Goal: Task Accomplishment & Management: Manage account settings

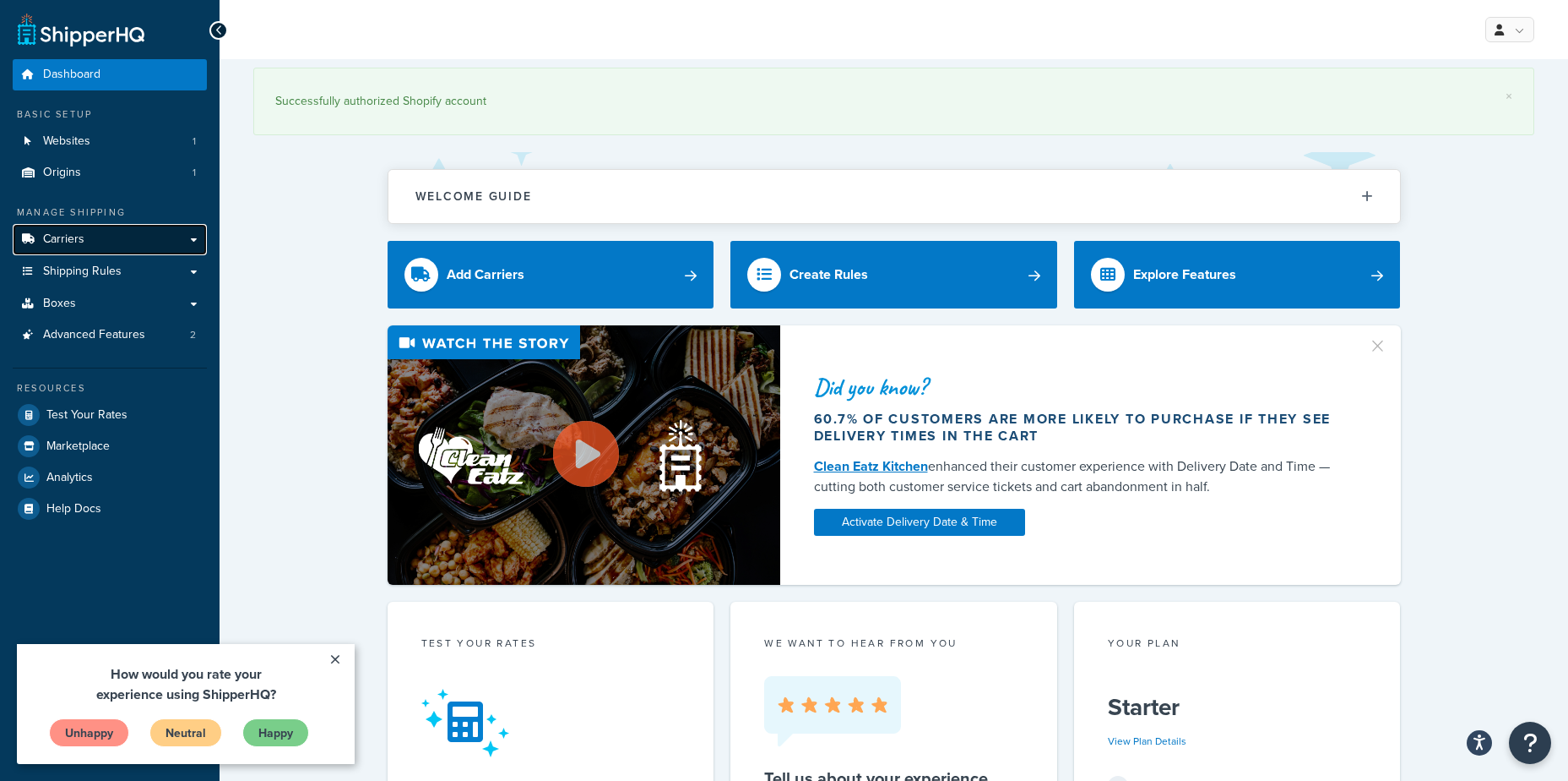
click at [68, 237] on span "Carriers" at bounding box center [64, 239] width 41 height 15
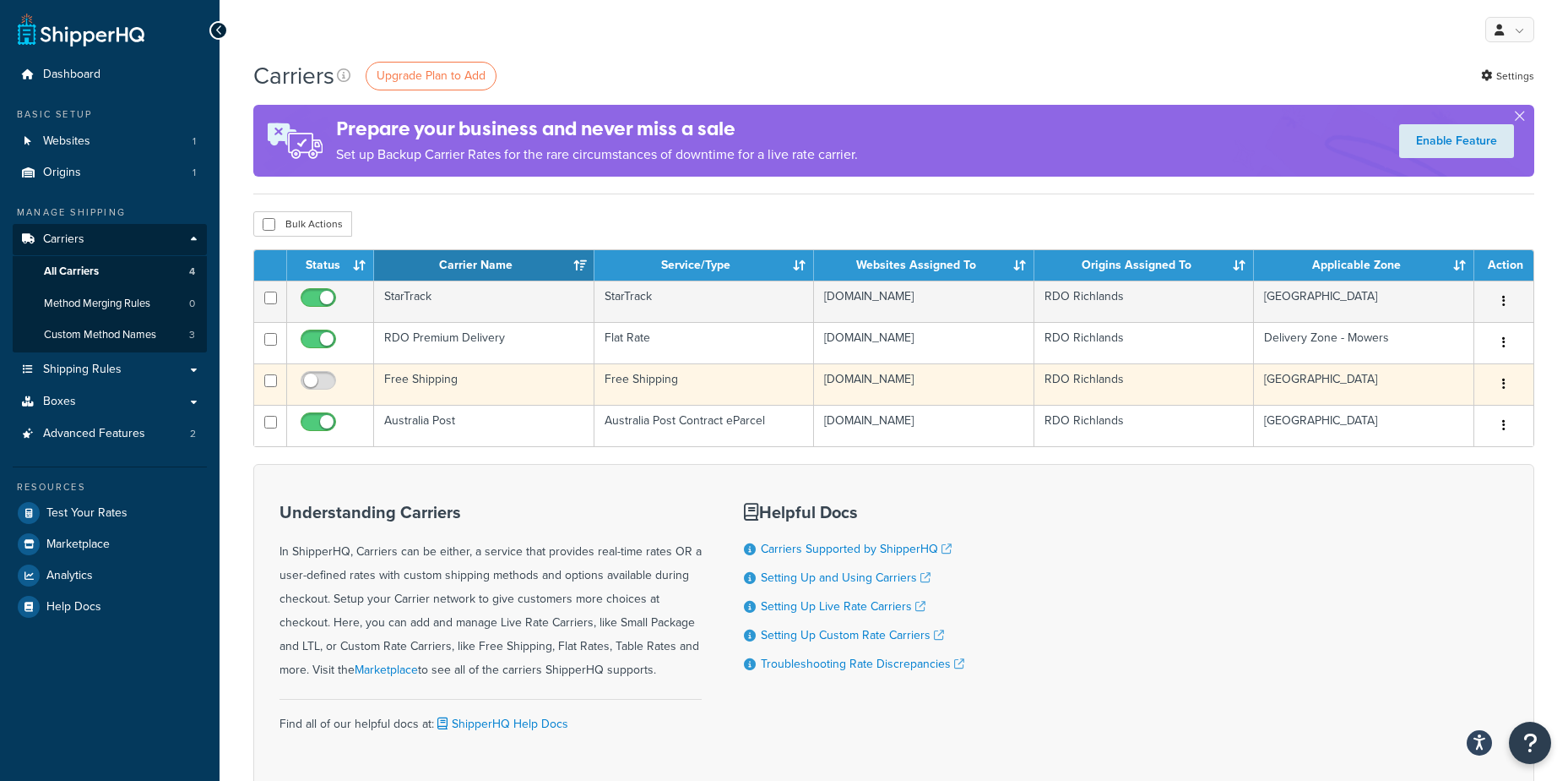
click at [1505, 380] on button "button" at bounding box center [1504, 384] width 24 height 27
click at [1429, 417] on link "Edit" at bounding box center [1435, 419] width 133 height 34
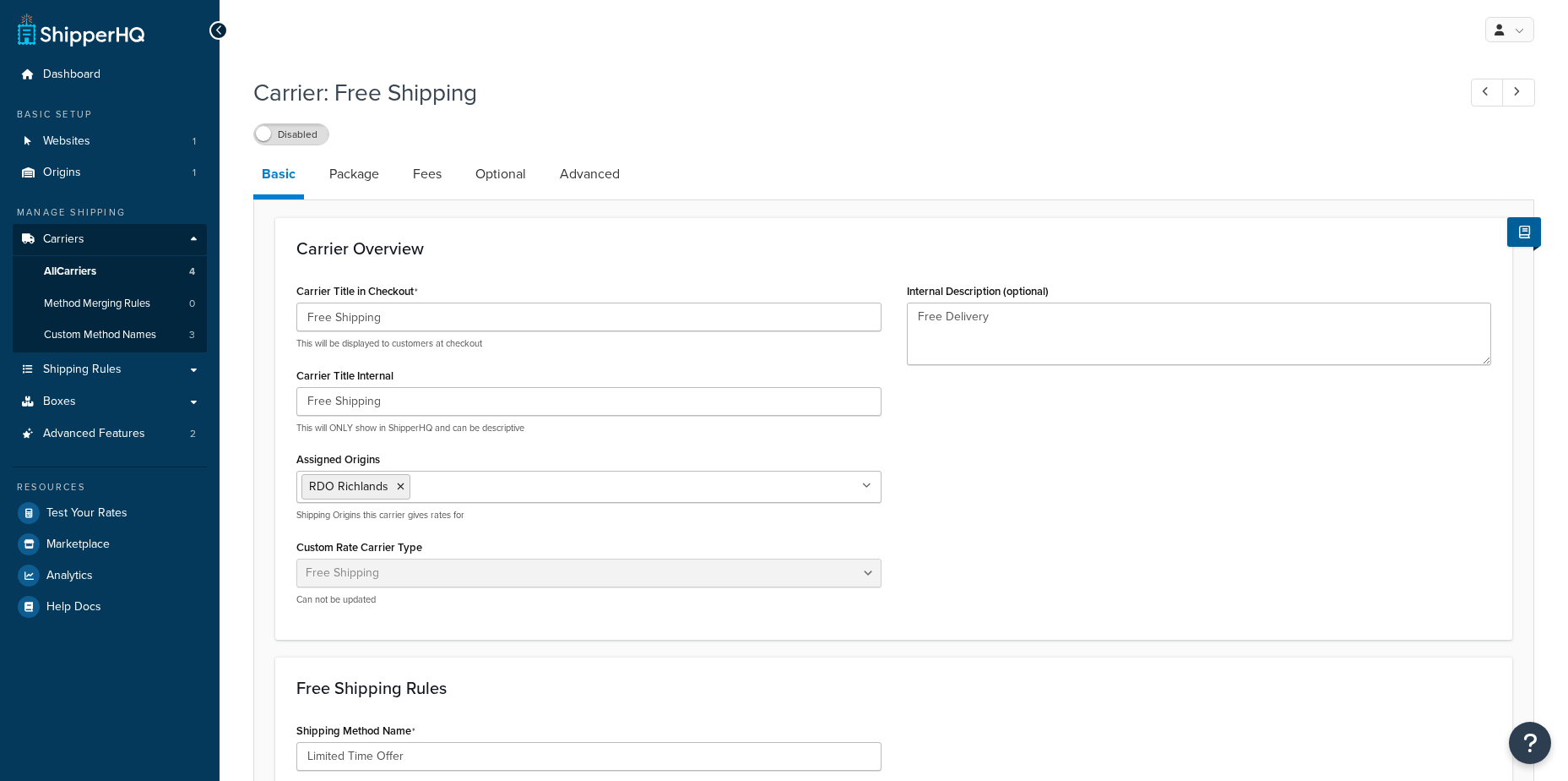
select select "free"
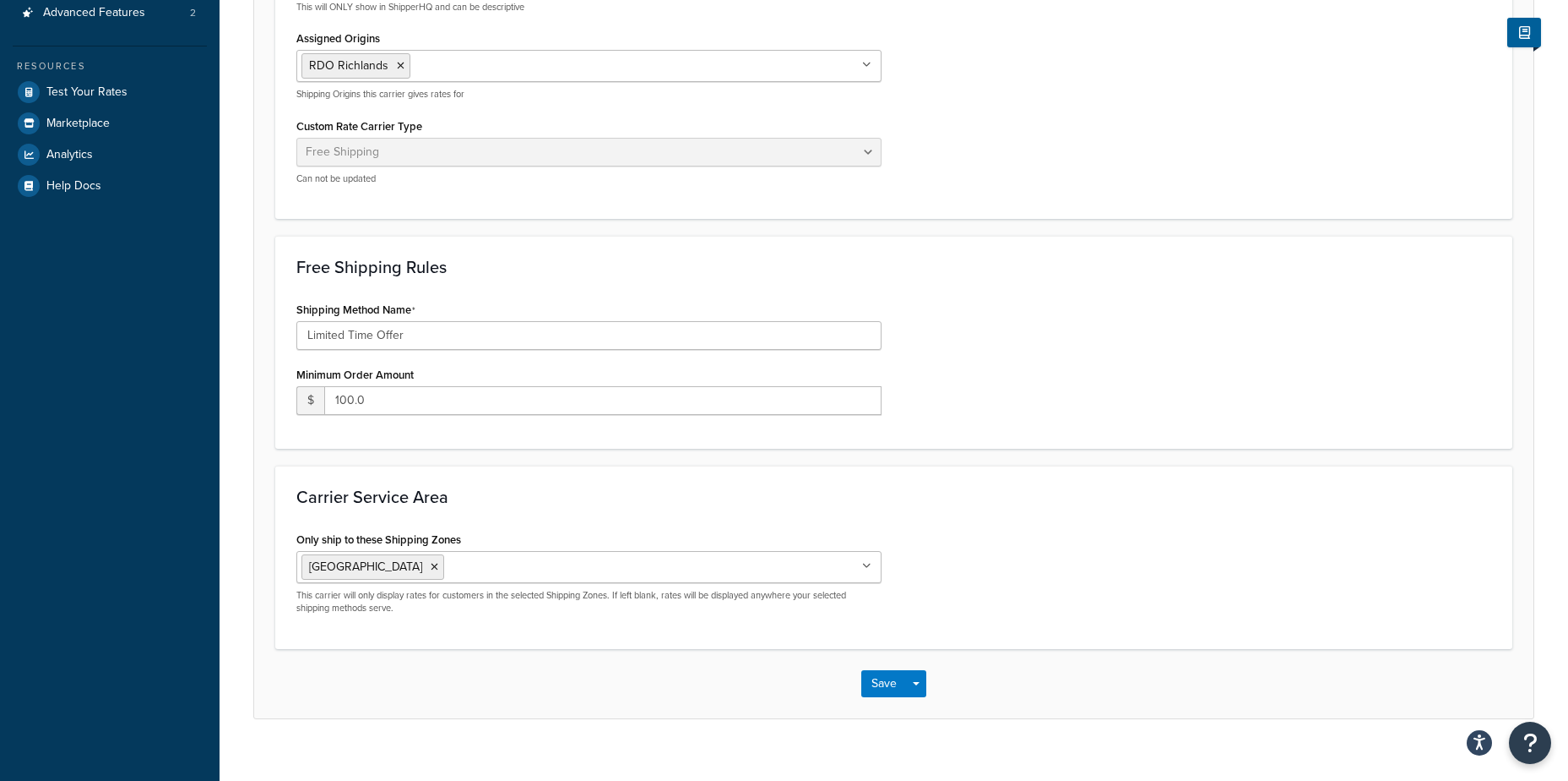
scroll to position [446, 0]
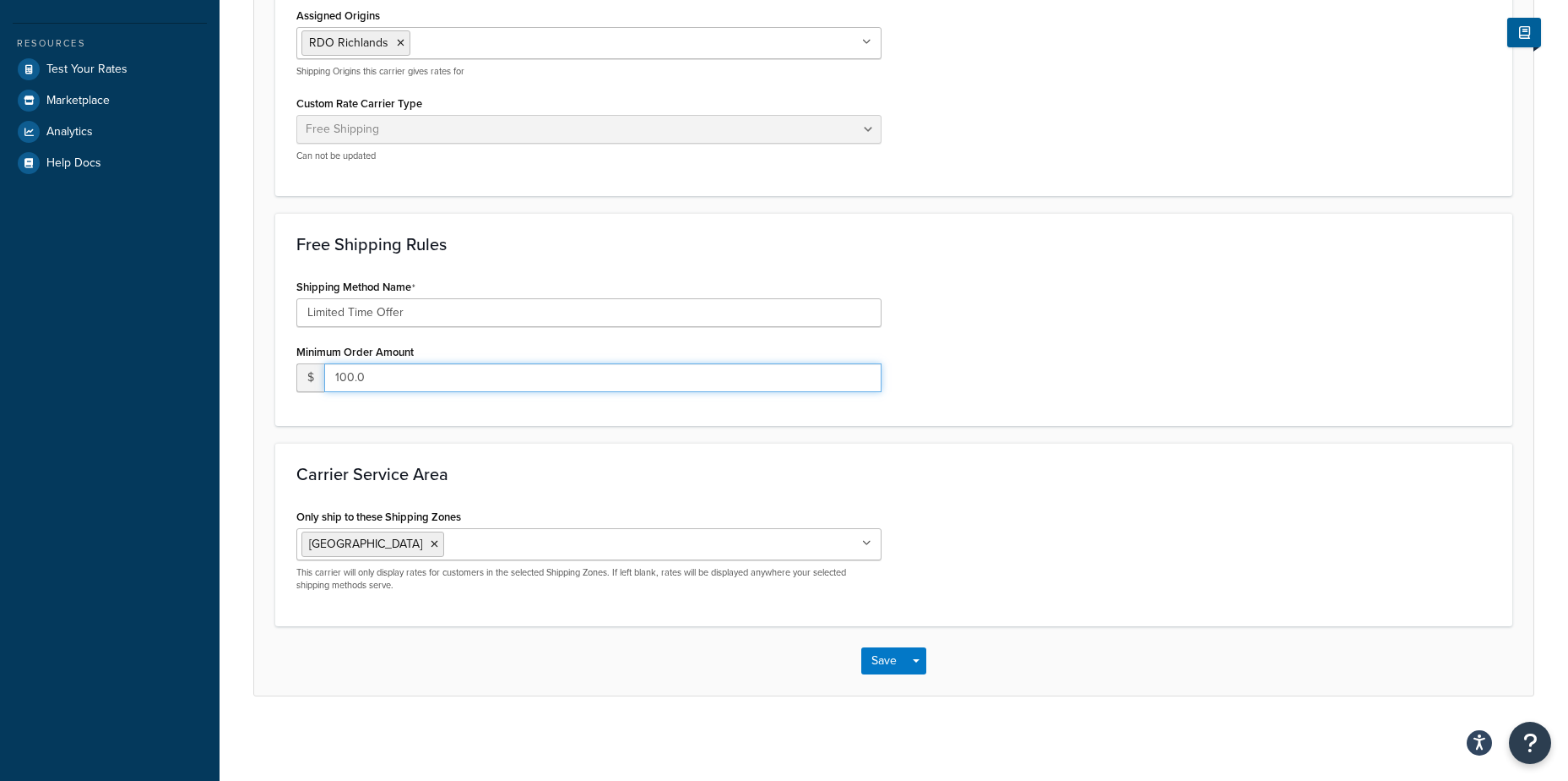
click at [415, 378] on input "100.0" at bounding box center [603, 377] width 557 height 28
type input "150.0"
click at [1204, 365] on div "Shipping Method Name Limited Time Offer Minimum Order Amount $ 150.0" at bounding box center [893, 339] width 1220 height 130
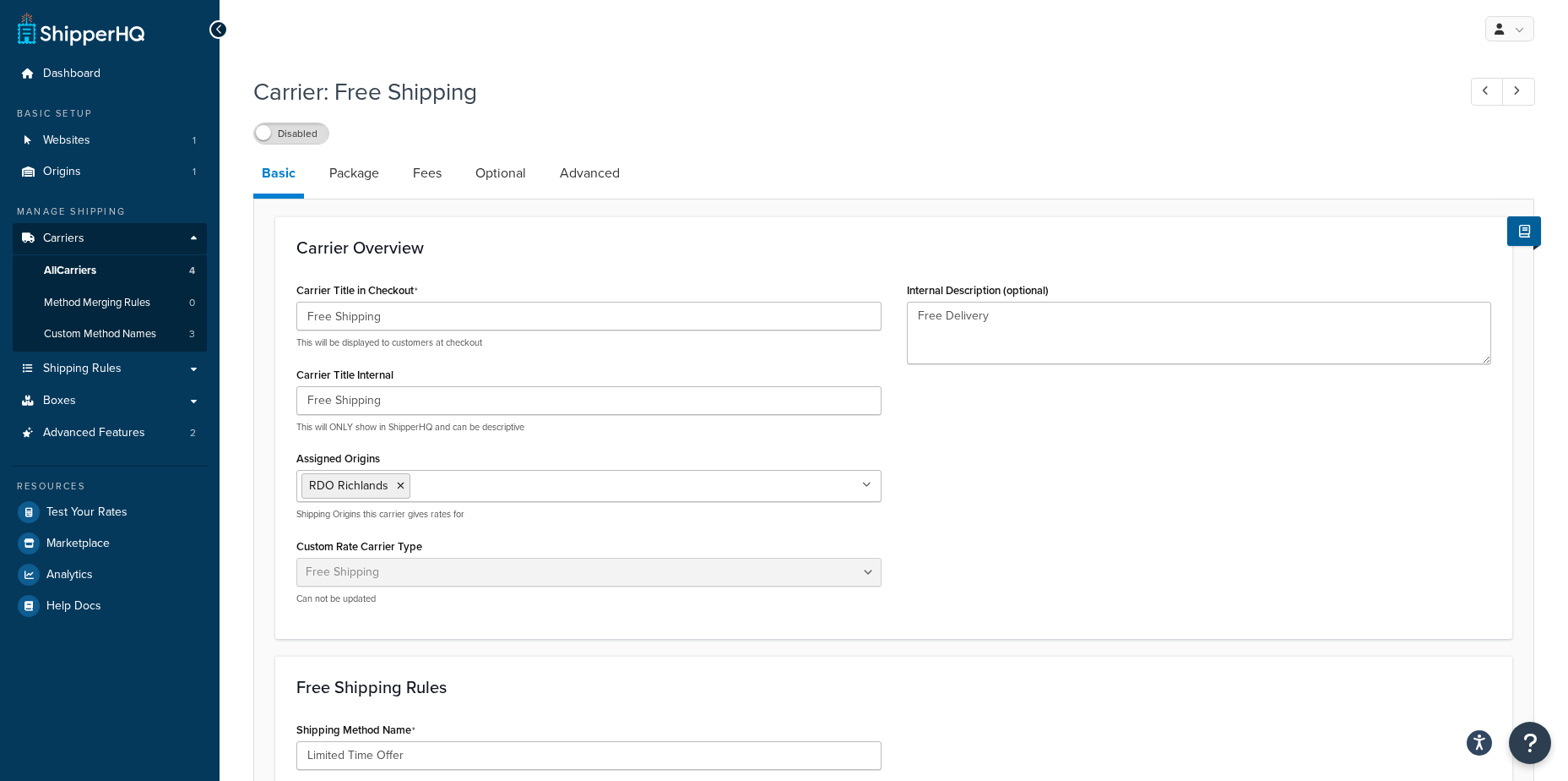
scroll to position [0, 0]
click at [357, 175] on link "Package" at bounding box center [354, 174] width 67 height 40
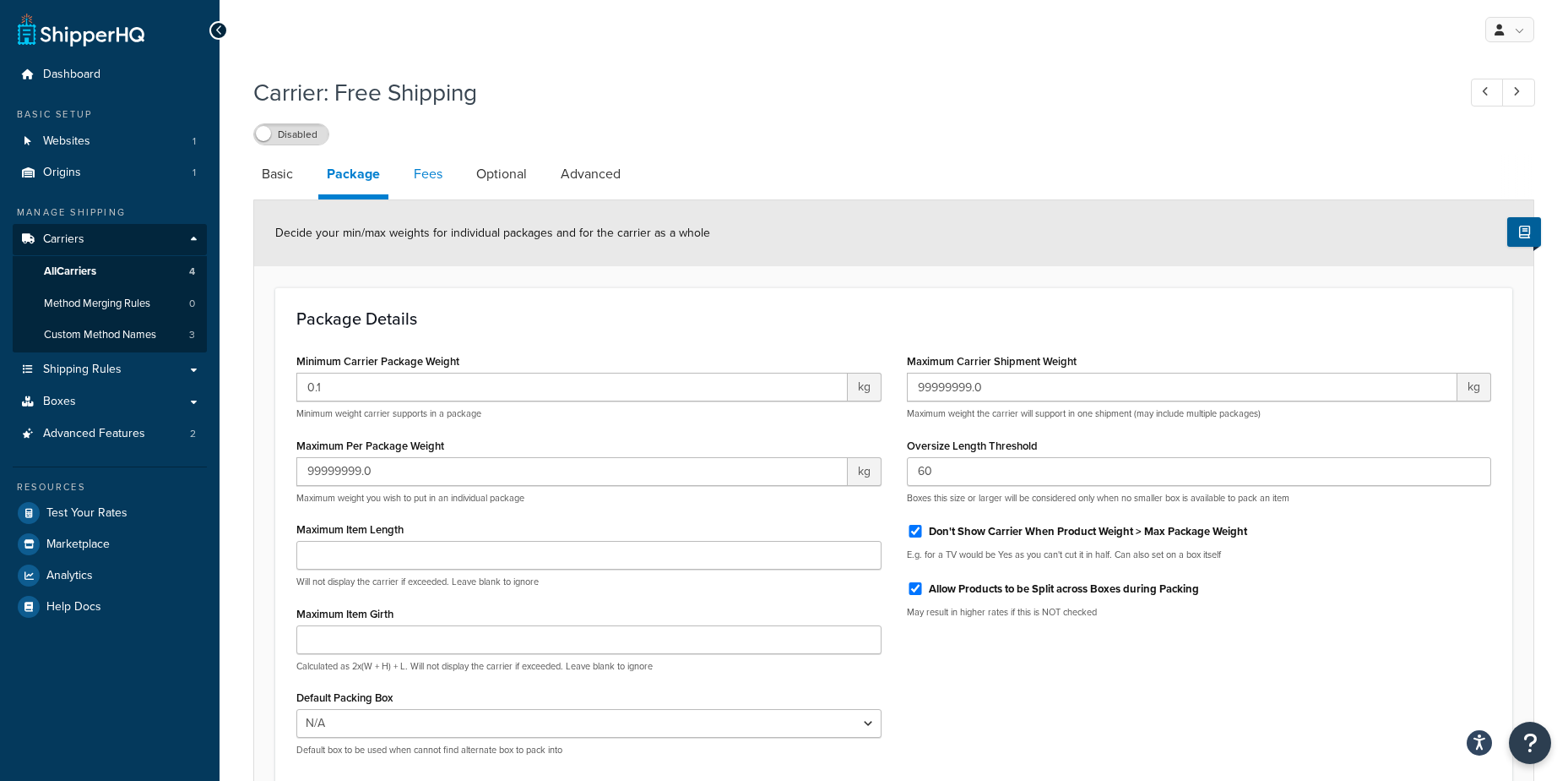
click at [436, 171] on link "Fees" at bounding box center [428, 174] width 46 height 40
select select "AFTER"
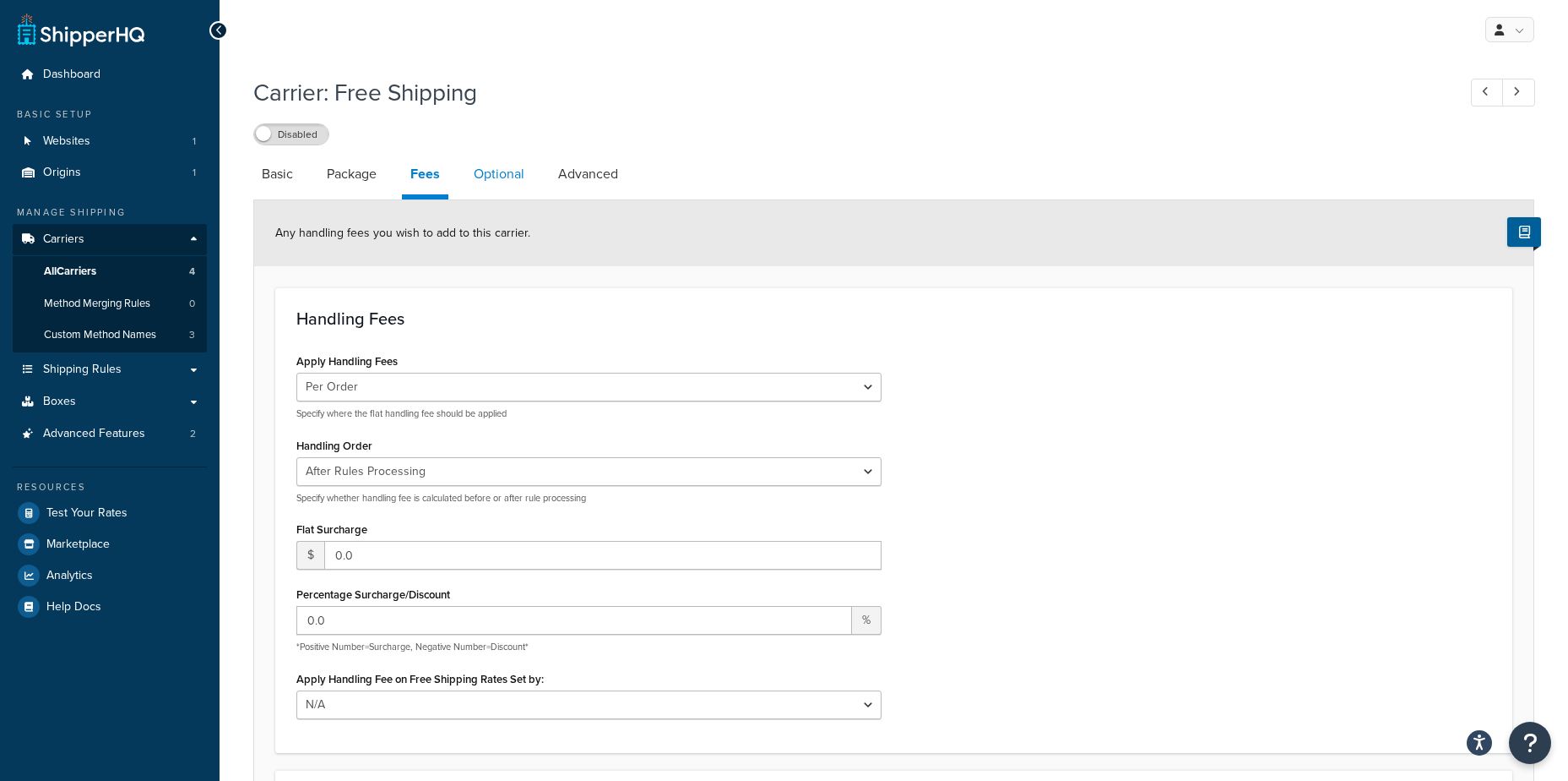
click at [492, 179] on link "Optional" at bounding box center [499, 174] width 68 height 40
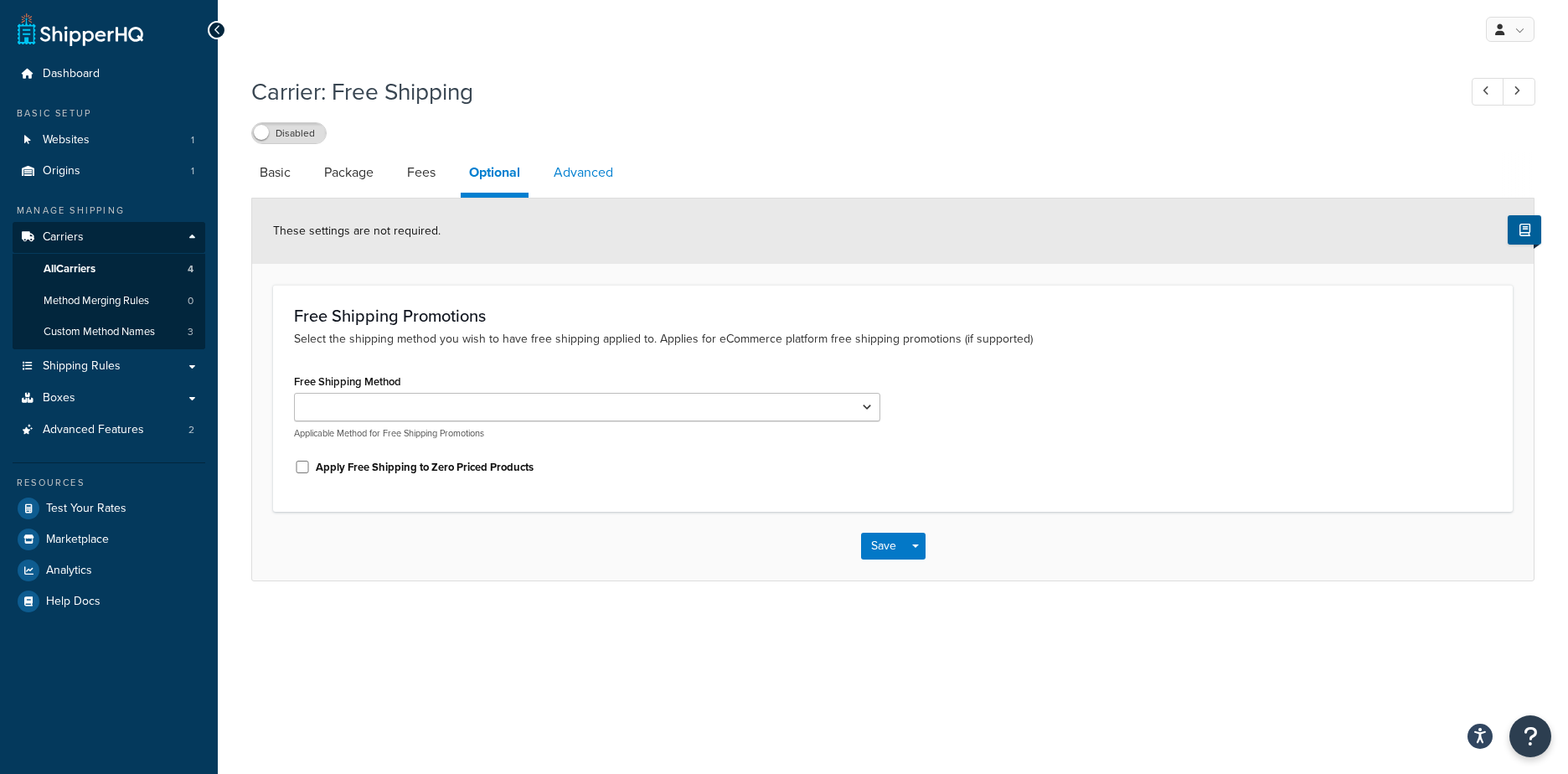
click at [602, 175] on link "Advanced" at bounding box center [582, 172] width 76 height 40
select select "false"
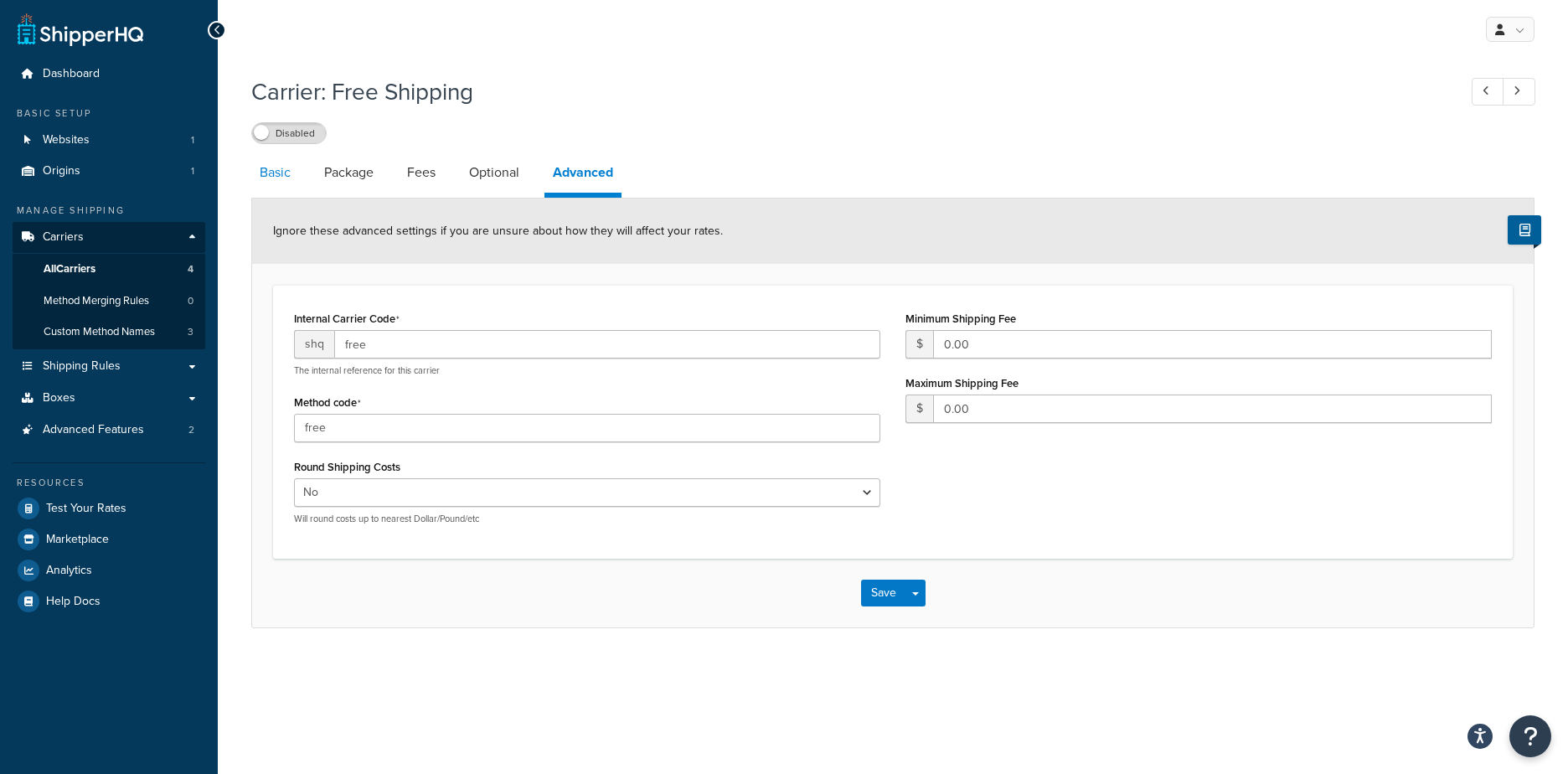
click at [290, 176] on link "Basic" at bounding box center [275, 172] width 48 height 40
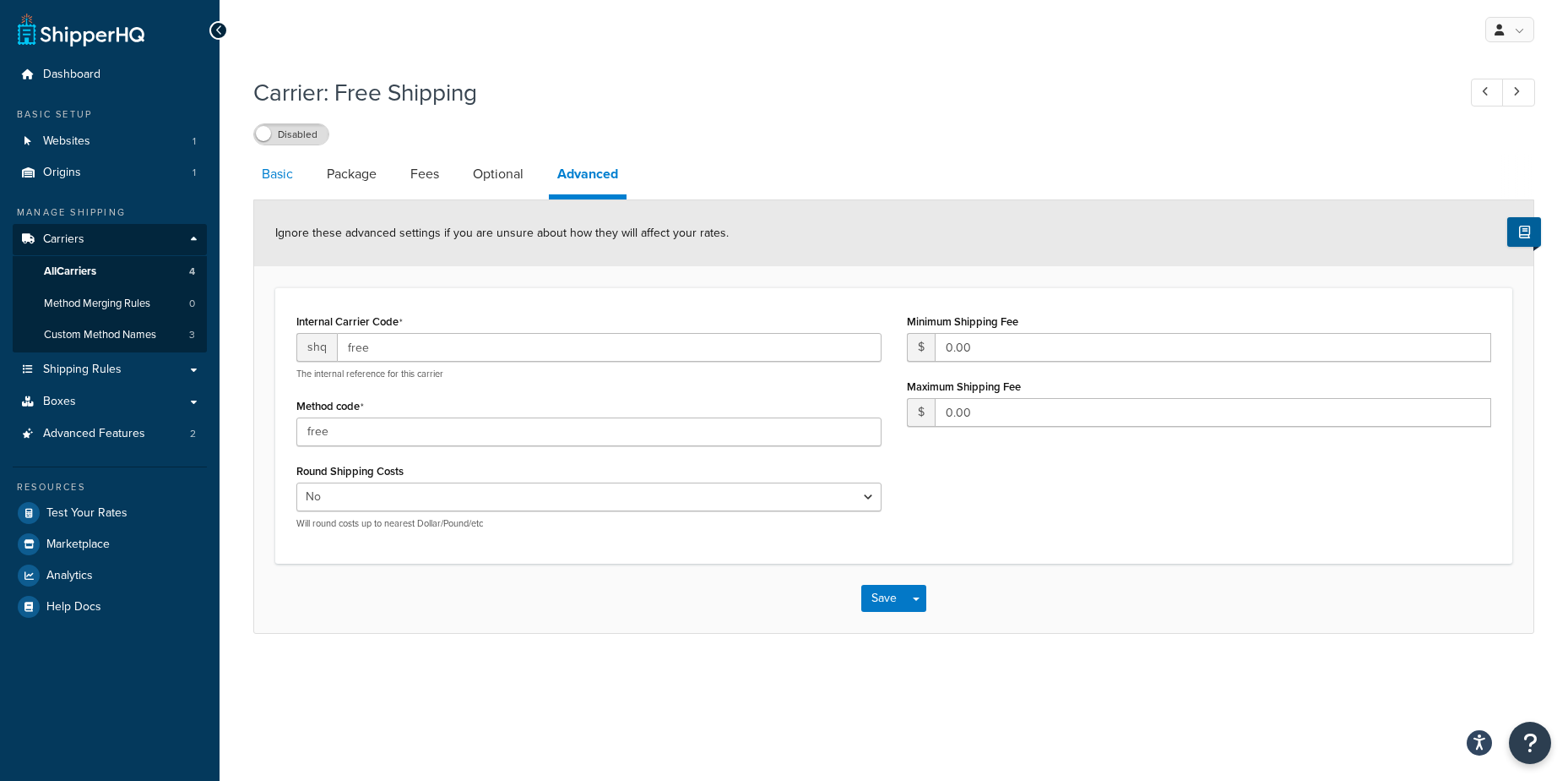
select select "free"
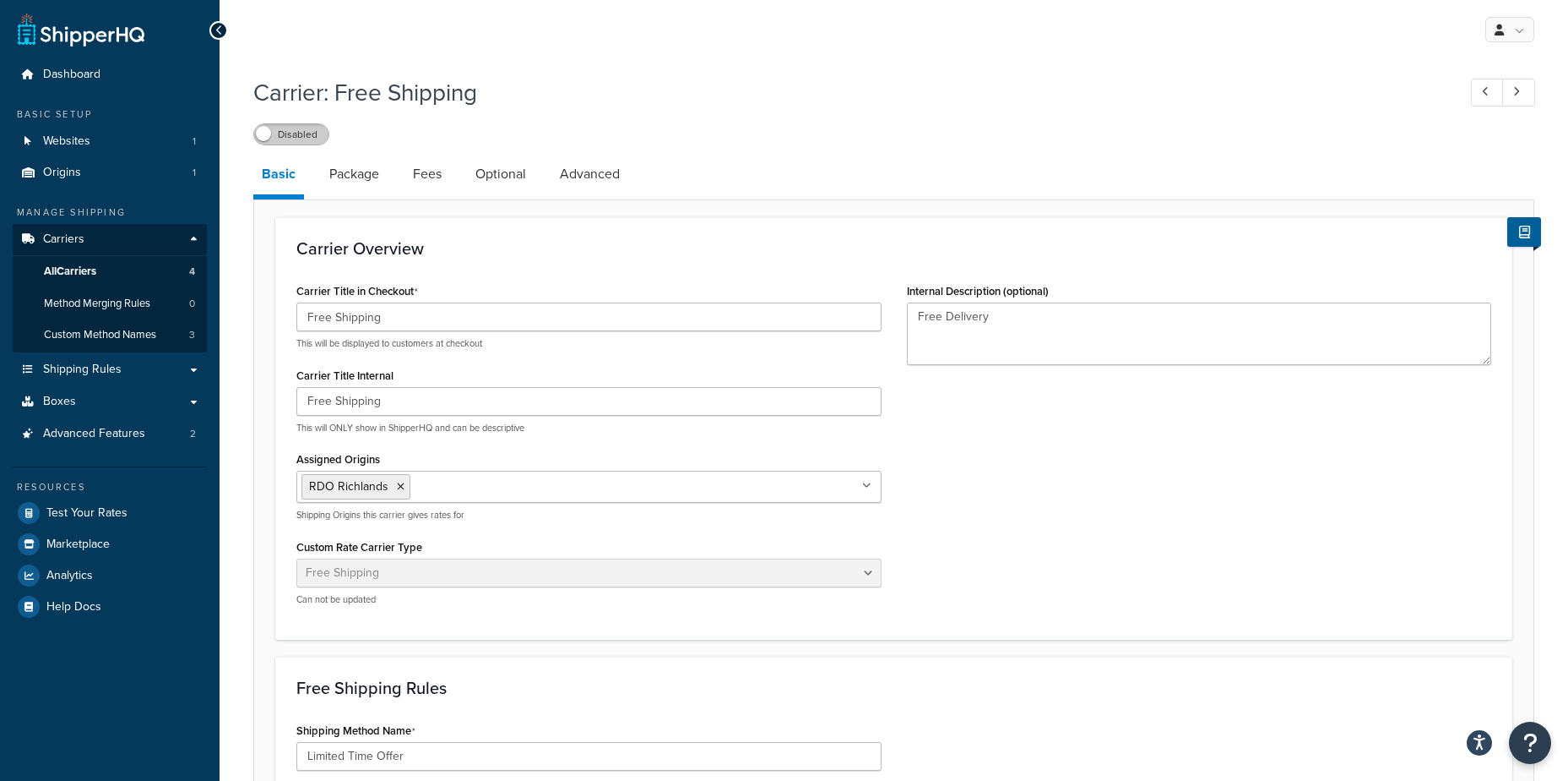
click at [304, 136] on label "Disabled" at bounding box center [291, 134] width 74 height 21
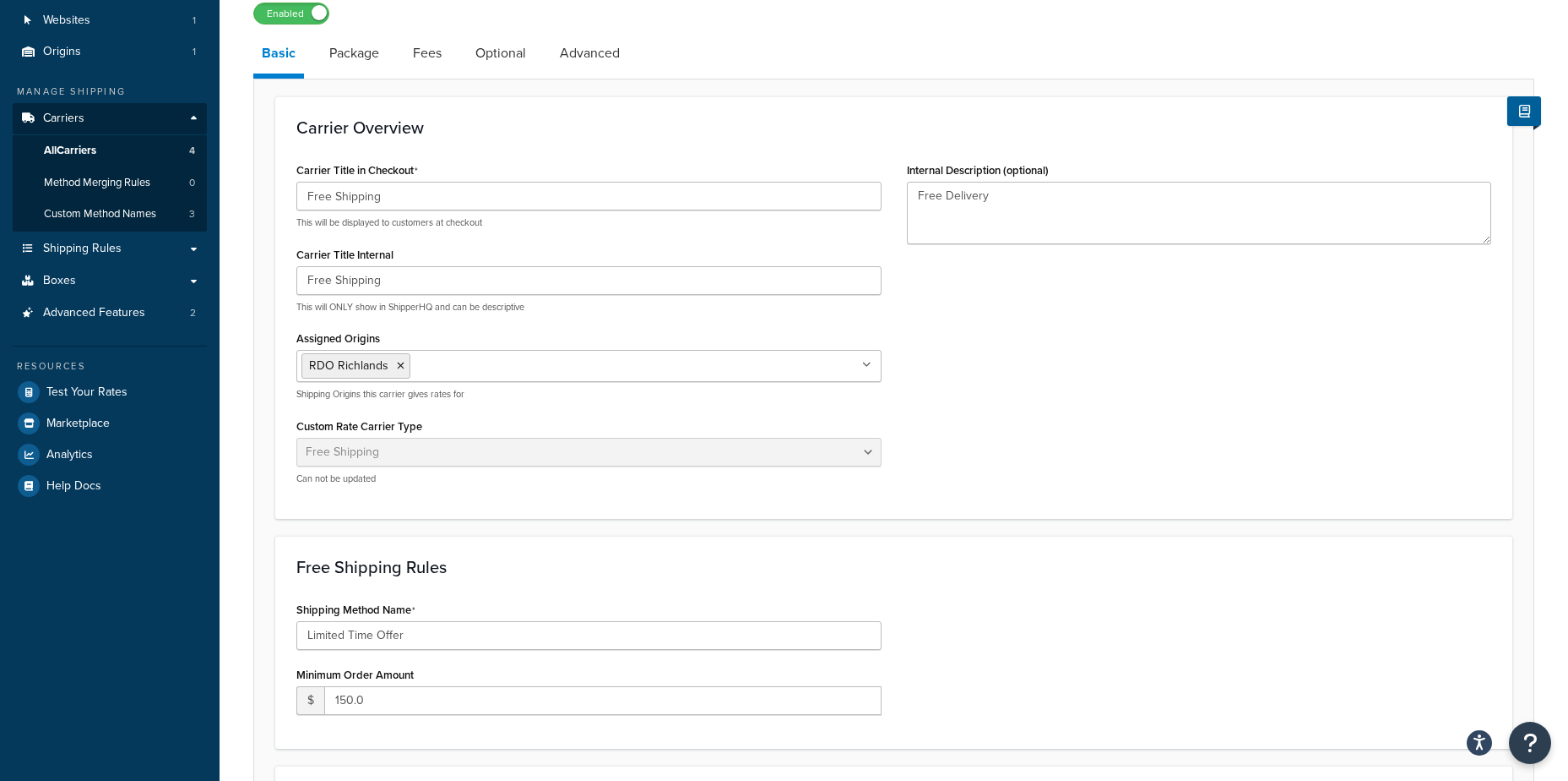
scroll to position [422, 0]
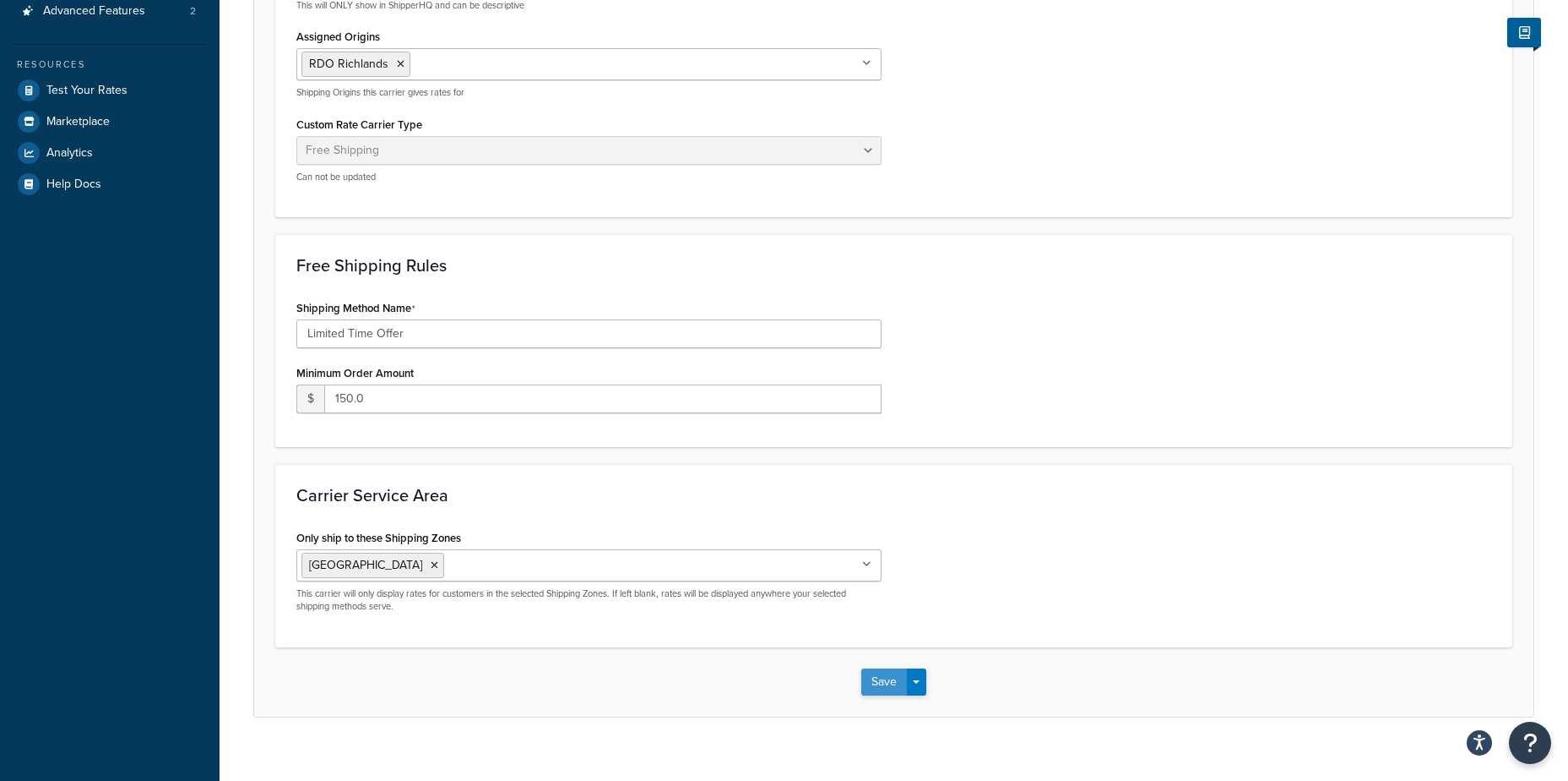
click at [888, 687] on button "Save" at bounding box center [884, 681] width 46 height 27
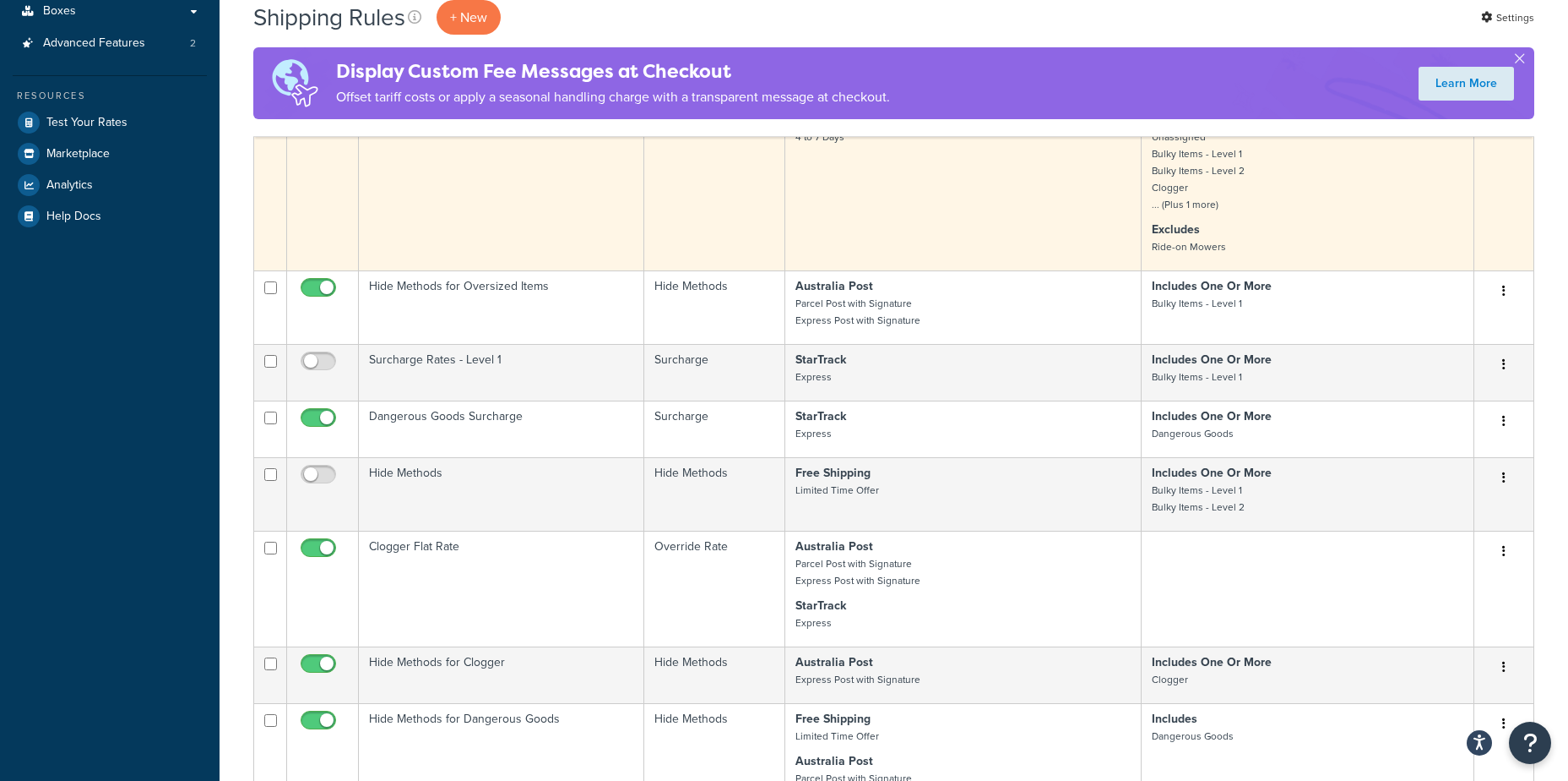
scroll to position [507, 0]
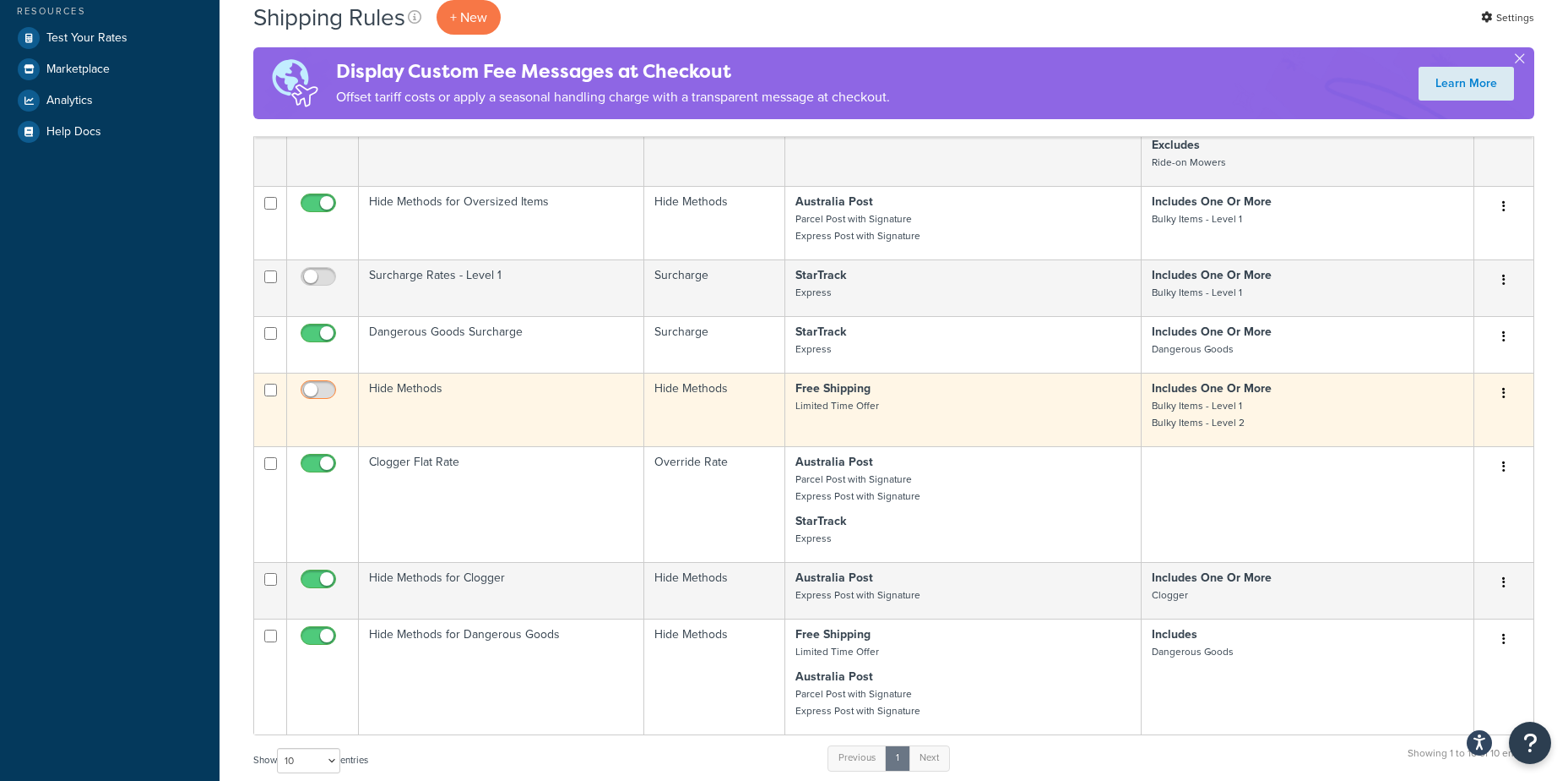
click at [318, 394] on input "checkbox" at bounding box center [321, 394] width 46 height 22
checkbox input "true"
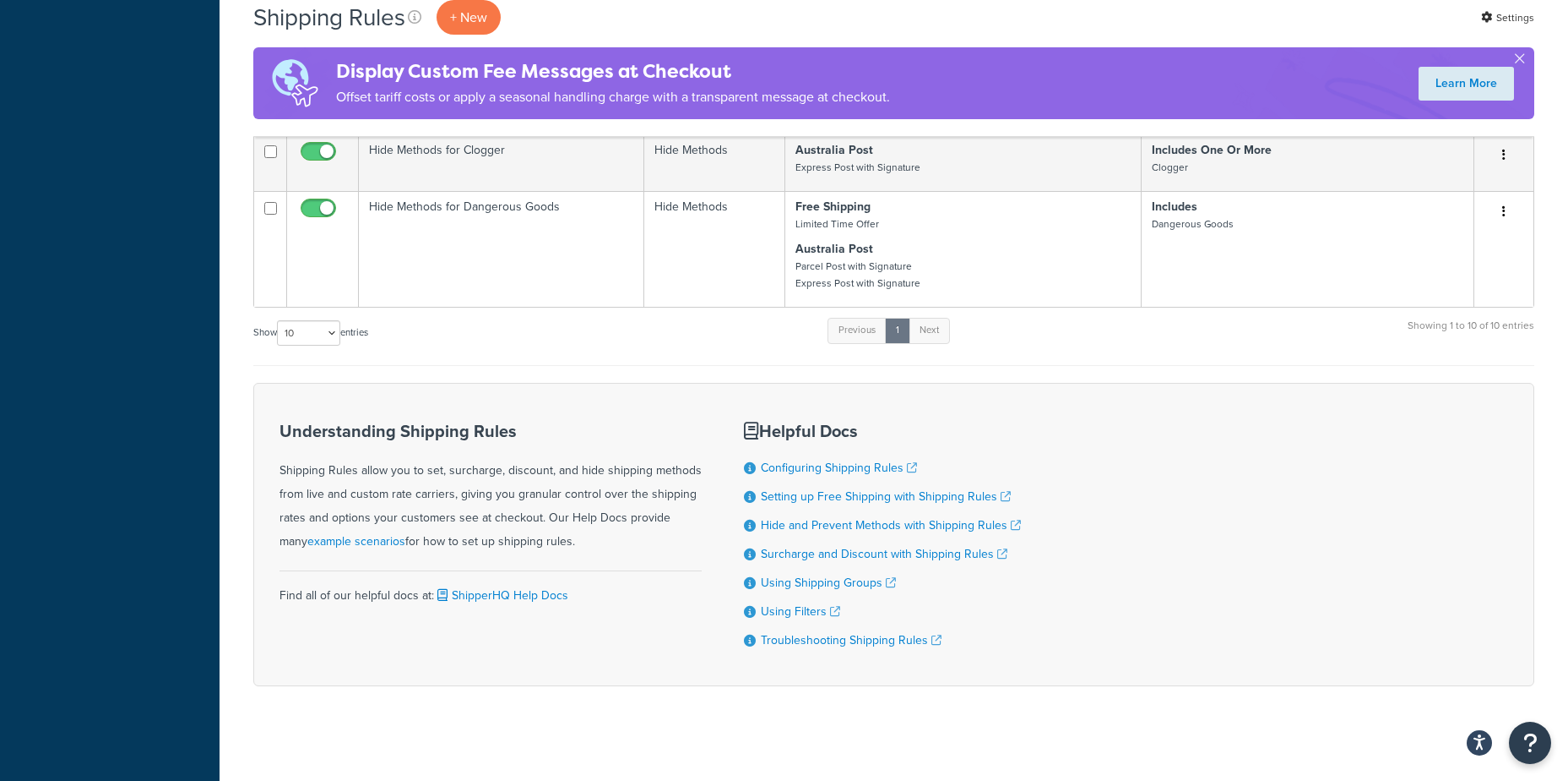
scroll to position [947, 0]
